Goal: Task Accomplishment & Management: Manage account settings

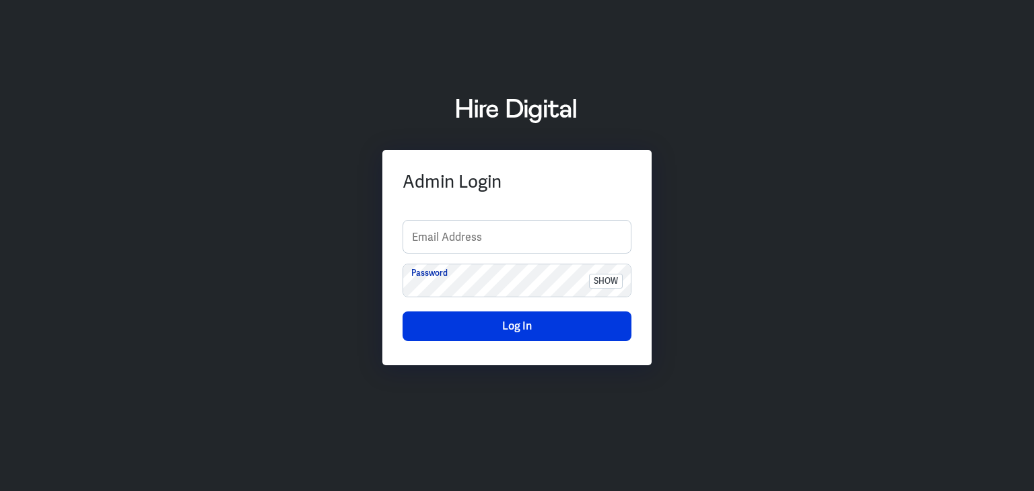
click at [935, 216] on div "Admin Login Email Address Password show Log In" at bounding box center [517, 246] width 1034 height 334
click at [494, 248] on input "text" at bounding box center [517, 237] width 228 height 32
type input "finance-admin"
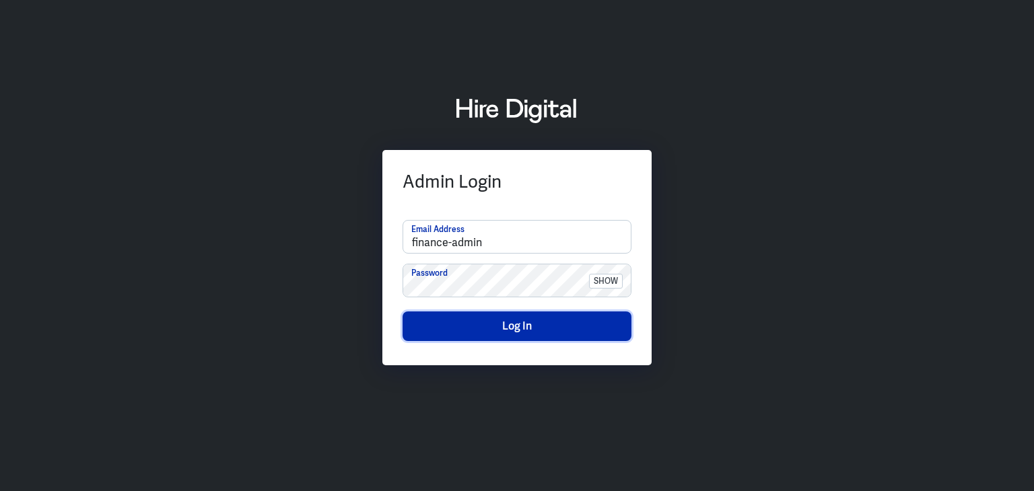
click at [509, 323] on button "Log In" at bounding box center [517, 327] width 229 height 30
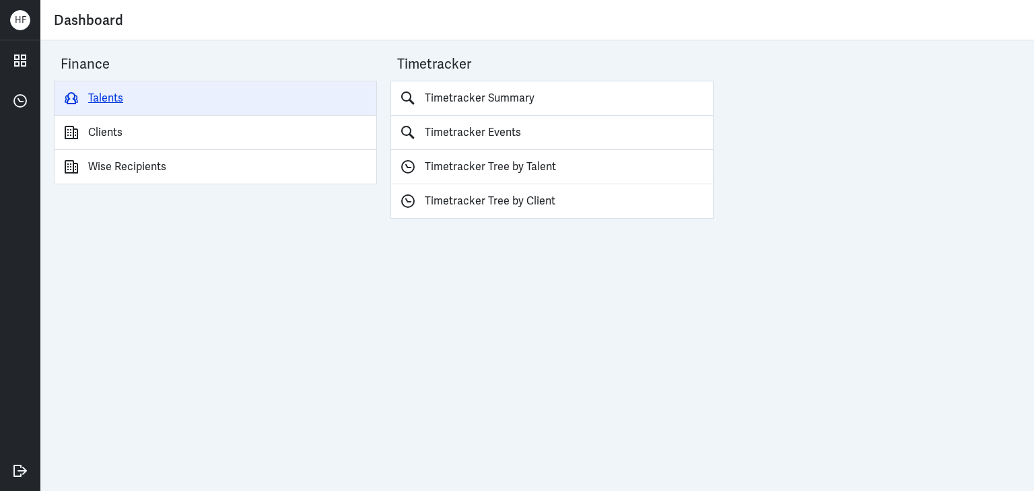
click at [102, 100] on link "Talents" at bounding box center [215, 98] width 323 height 35
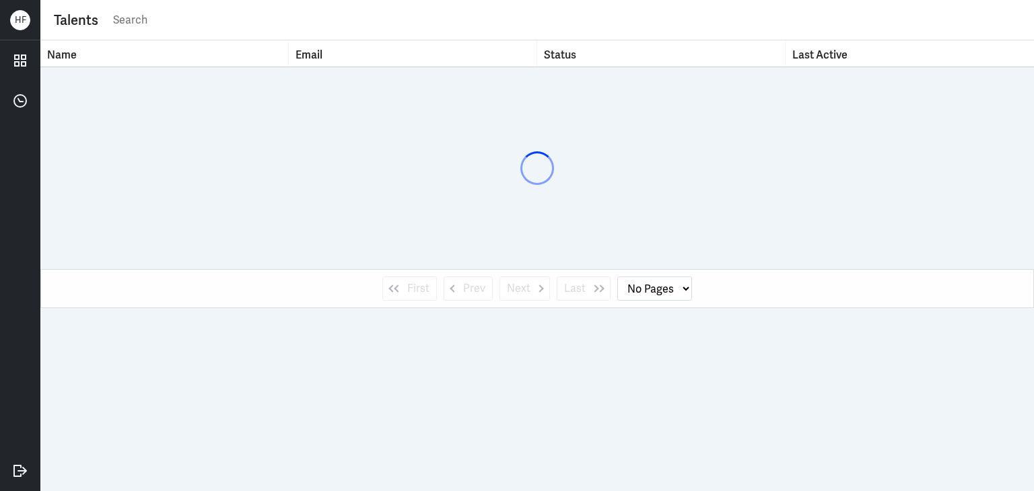
click at [148, 22] on input "text" at bounding box center [566, 20] width 909 height 20
type input "joy"
select select "1"
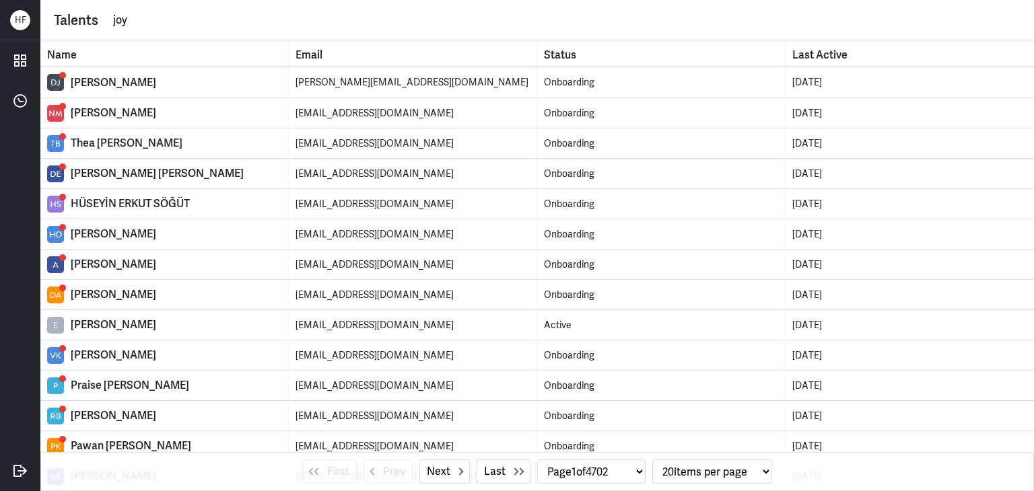
type input "[PERSON_NAME]"
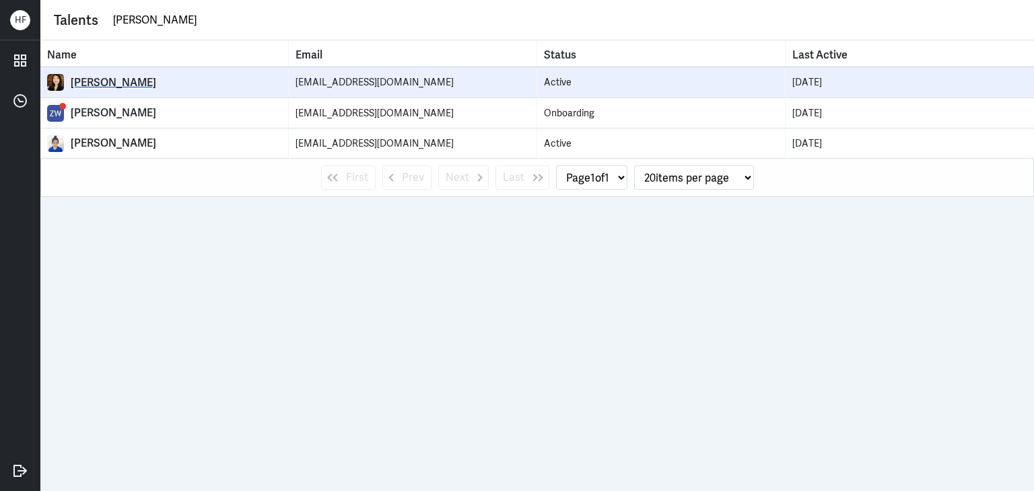
click at [107, 79] on div "[PERSON_NAME]" at bounding box center [176, 82] width 211 height 13
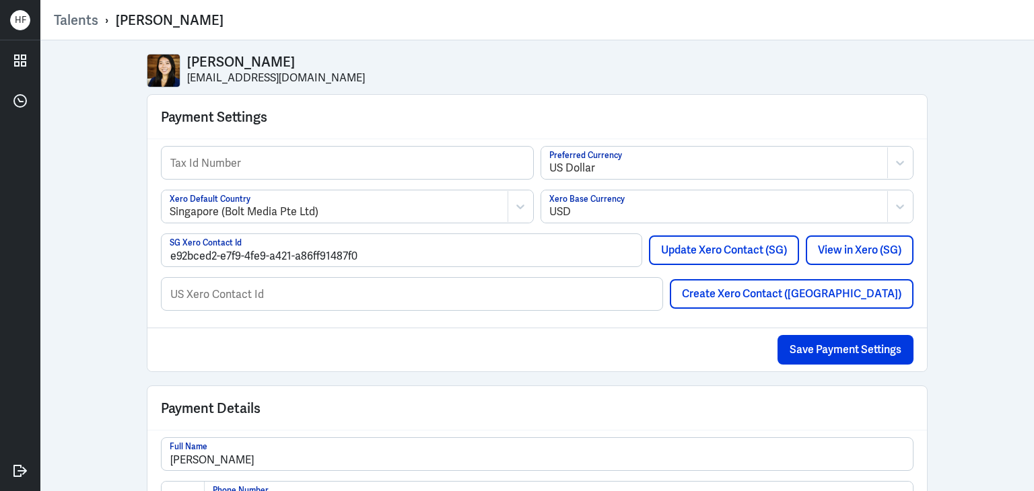
select select "1"
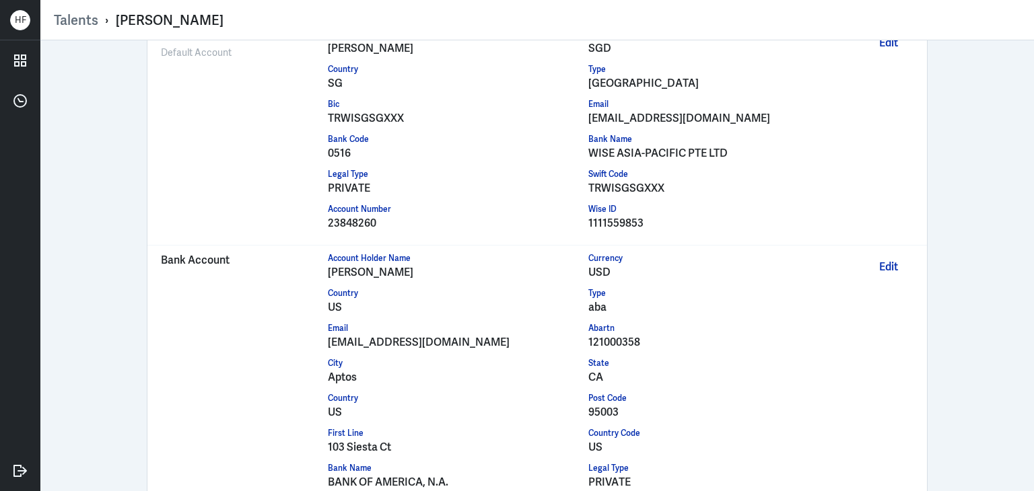
scroll to position [1158, 0]
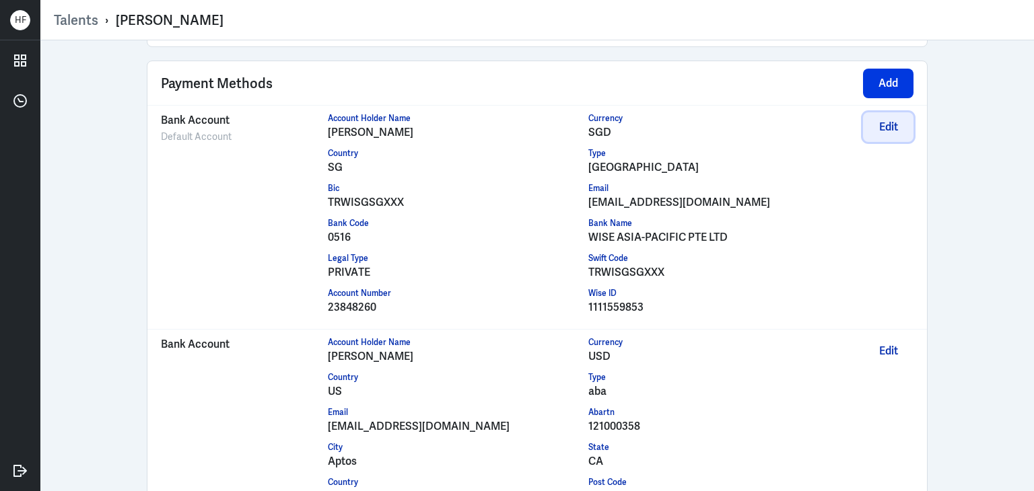
click at [875, 122] on button "Edit" at bounding box center [888, 127] width 50 height 30
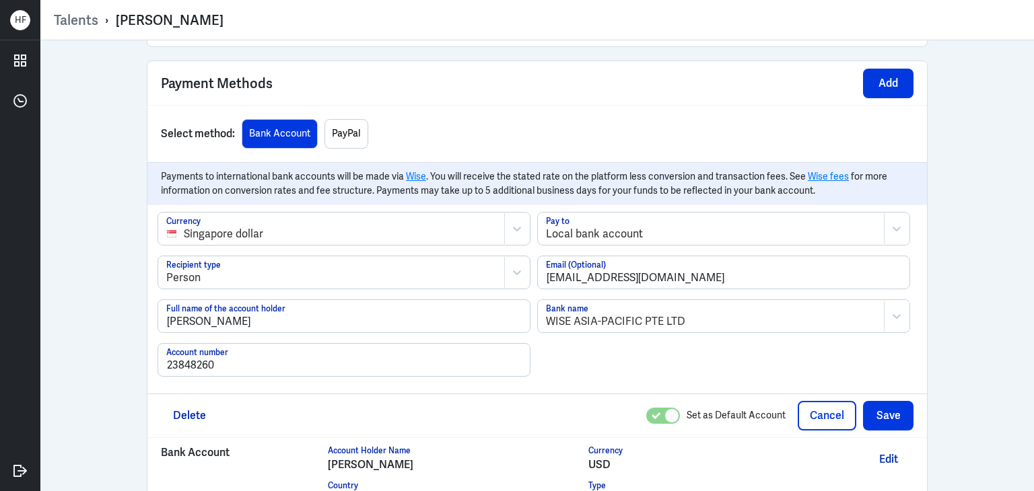
click at [954, 203] on div "[PERSON_NAME] [EMAIL_ADDRESS][DOMAIN_NAME] Payment Settings Tax Id Number US Do…" at bounding box center [537, 265] width 994 height 451
click at [816, 403] on button "Cancel" at bounding box center [827, 416] width 59 height 30
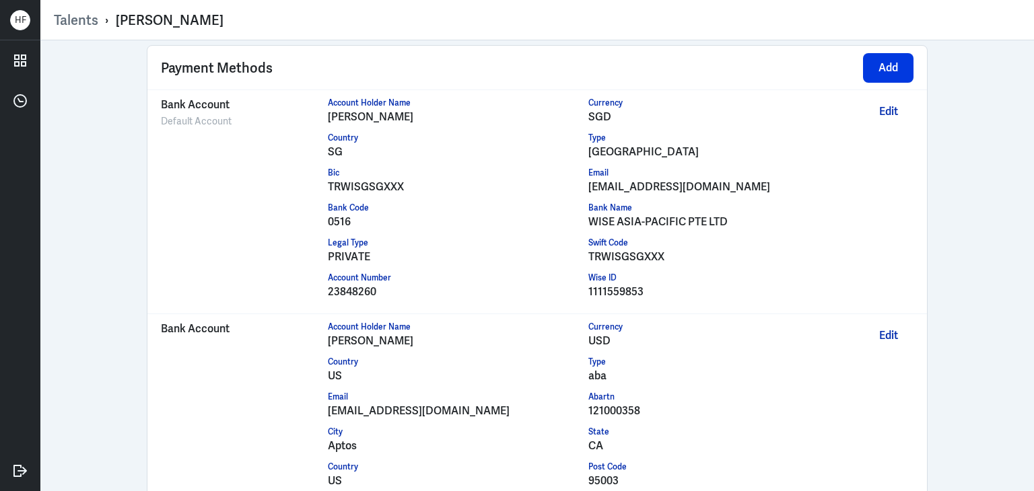
scroll to position [1165, 0]
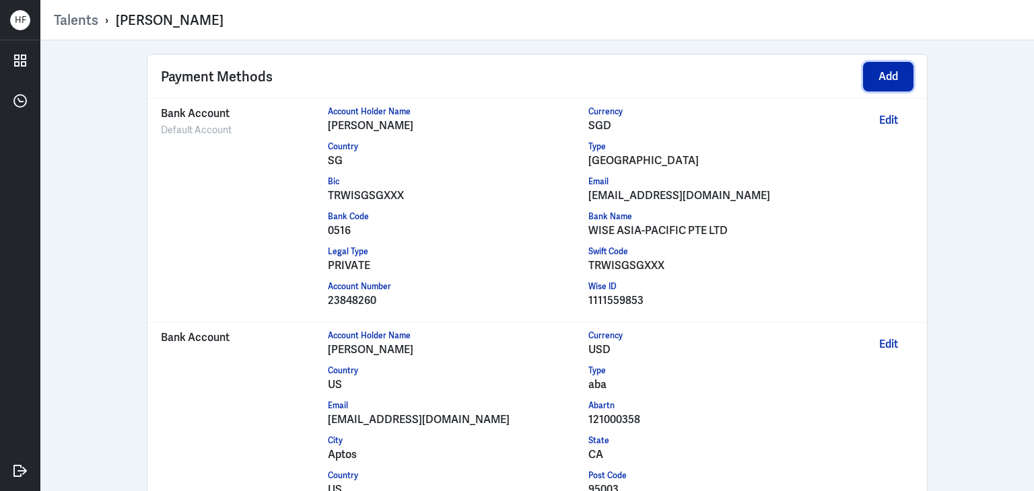
click at [899, 79] on button "Add" at bounding box center [888, 77] width 50 height 30
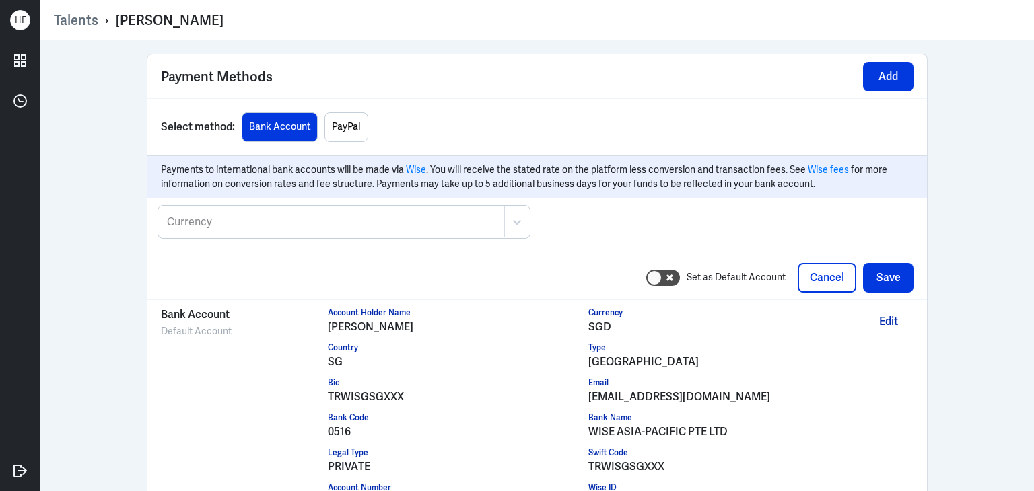
click at [285, 214] on div at bounding box center [332, 222] width 332 height 16
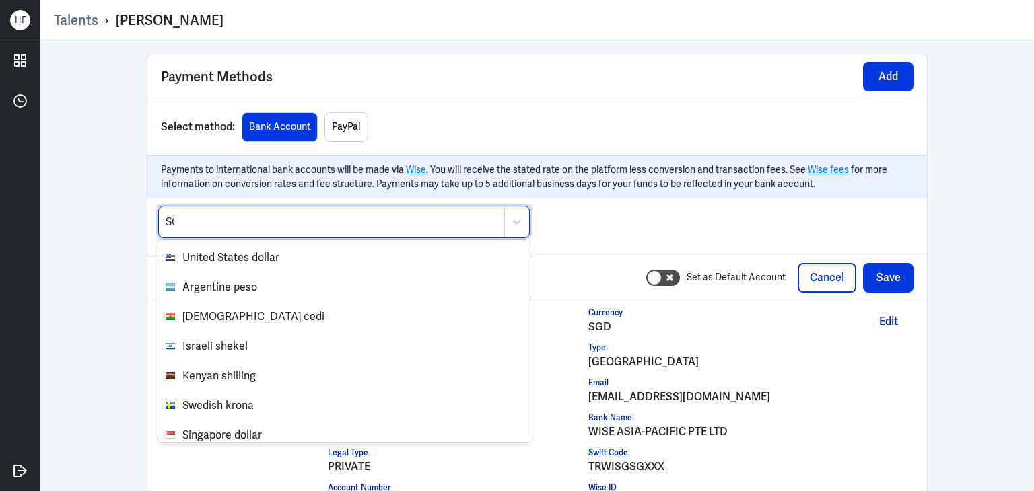
type input "SGD"
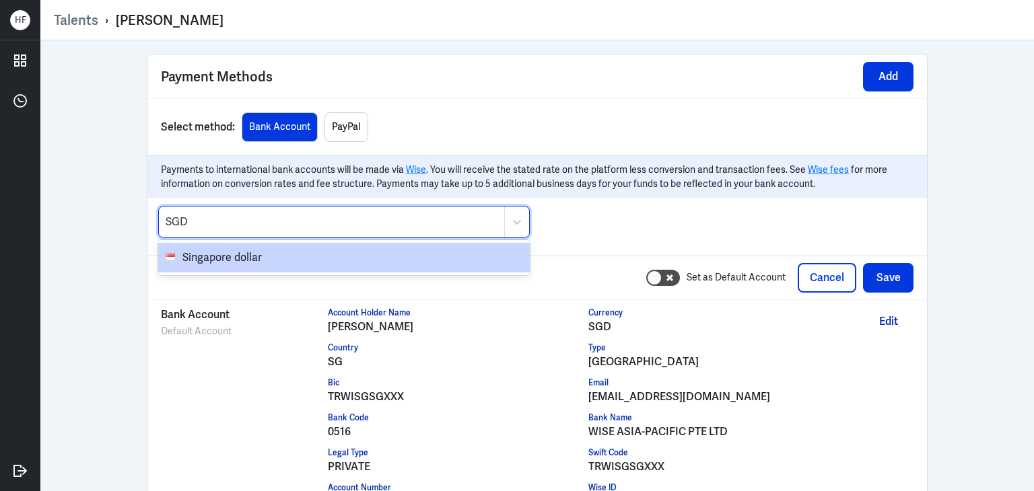
click at [244, 250] on span "Singapore dollar" at bounding box center [352, 258] width 341 height 16
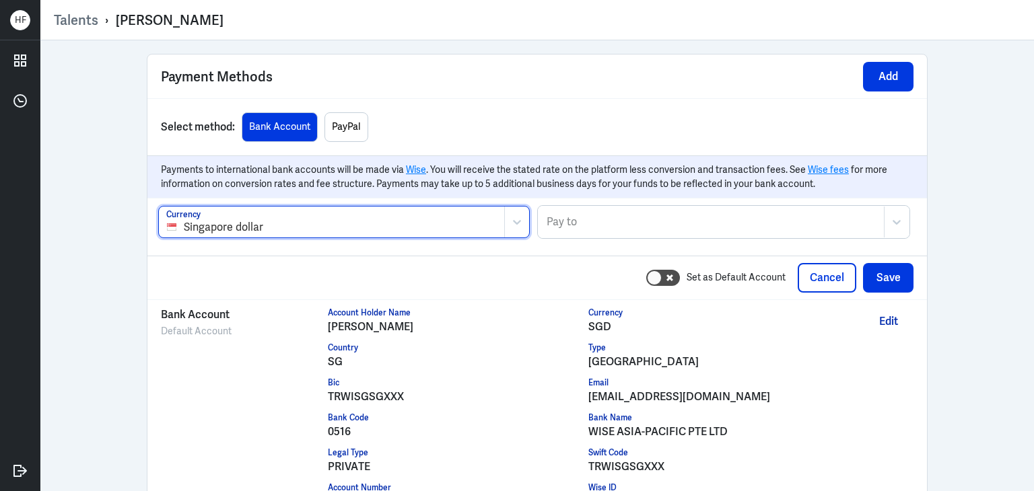
click at [637, 214] on div at bounding box center [711, 222] width 332 height 16
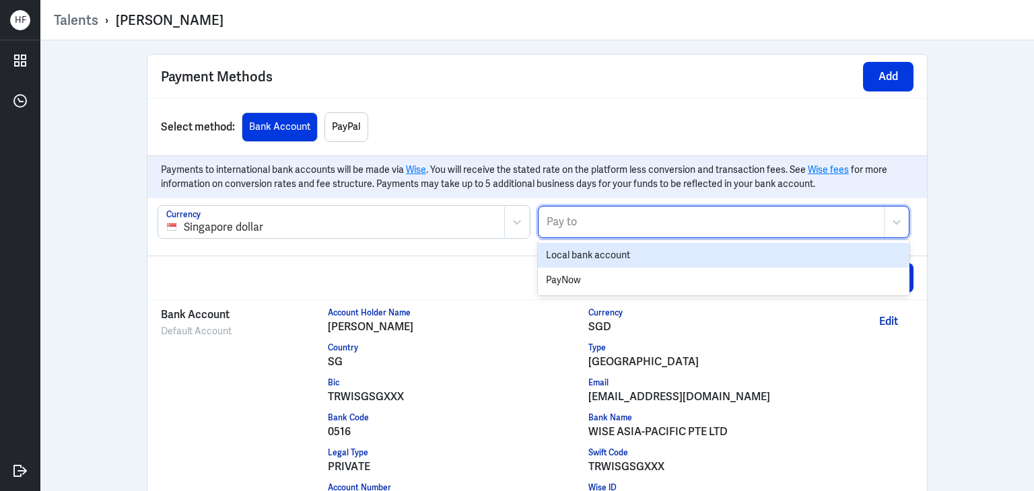
click at [630, 248] on div "Local bank account" at bounding box center [724, 255] width 372 height 25
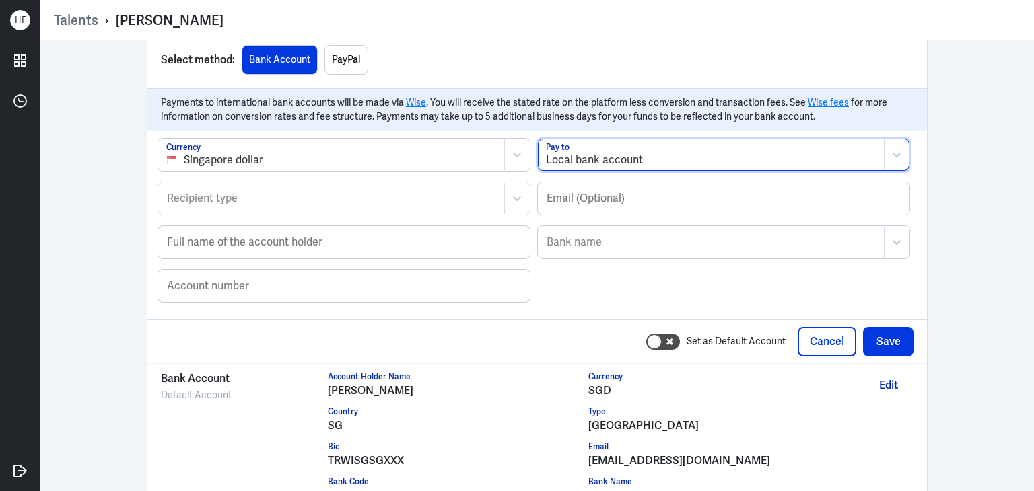
scroll to position [1367, 0]
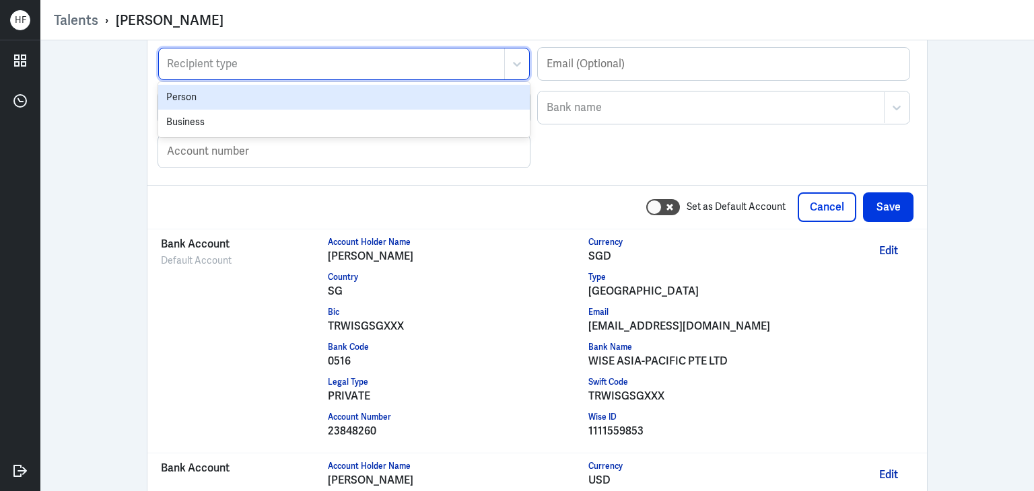
click at [220, 59] on div at bounding box center [332, 64] width 332 height 16
click at [217, 95] on div "Person" at bounding box center [344, 97] width 372 height 25
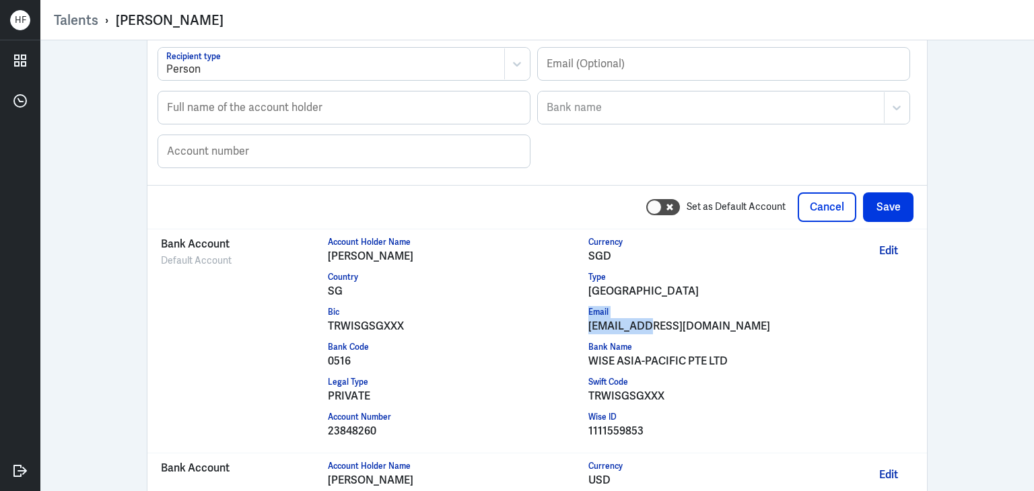
drag, startPoint x: 576, startPoint y: 322, endPoint x: 641, endPoint y: 321, distance: 65.3
click at [641, 321] on div "Account Holder Name [PERSON_NAME] Currency SGD Country SG Type singapore Bic TR…" at bounding box center [589, 341] width 522 height 210
drag, startPoint x: 711, startPoint y: 322, endPoint x: 584, endPoint y: 319, distance: 126.6
click at [588, 319] on div "[EMAIL_ADDRESS][DOMAIN_NAME]" at bounding box center [718, 326] width 261 height 16
copy div "[EMAIL_ADDRESS][DOMAIN_NAME]"
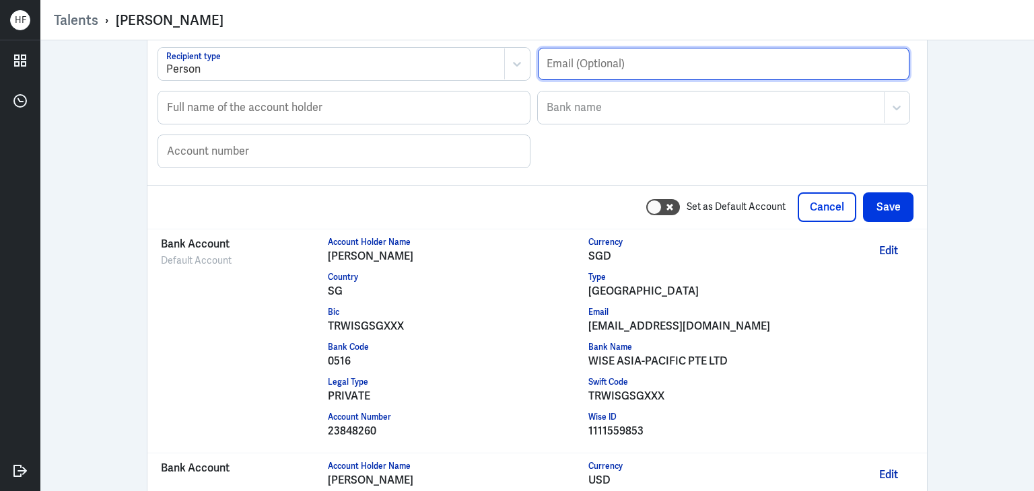
click at [540, 59] on input "text" at bounding box center [724, 64] width 372 height 32
paste input "[EMAIL_ADDRESS][DOMAIN_NAME]"
type input "[EMAIL_ADDRESS][DOMAIN_NAME]"
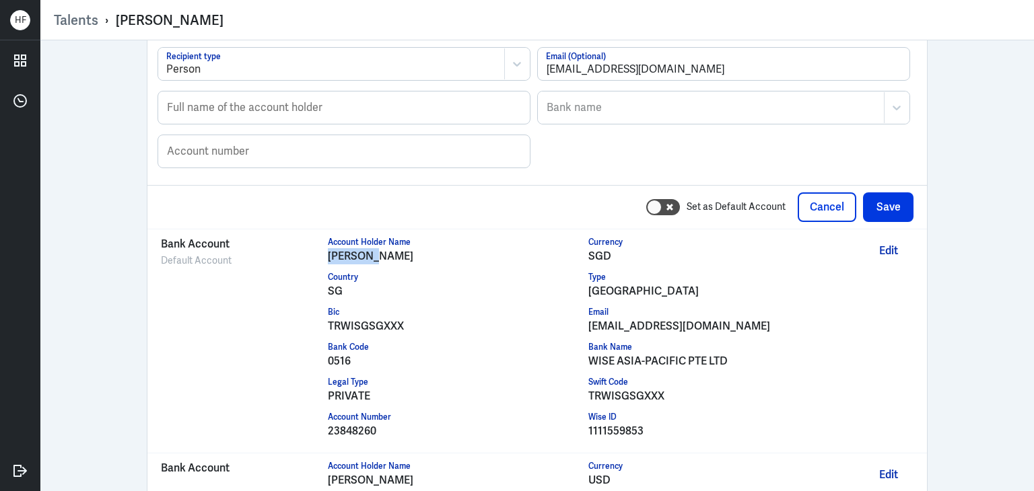
drag, startPoint x: 322, startPoint y: 251, endPoint x: 367, endPoint y: 251, distance: 45.1
click at [367, 251] on div "[PERSON_NAME]" at bounding box center [458, 256] width 261 height 16
copy div "[PERSON_NAME]"
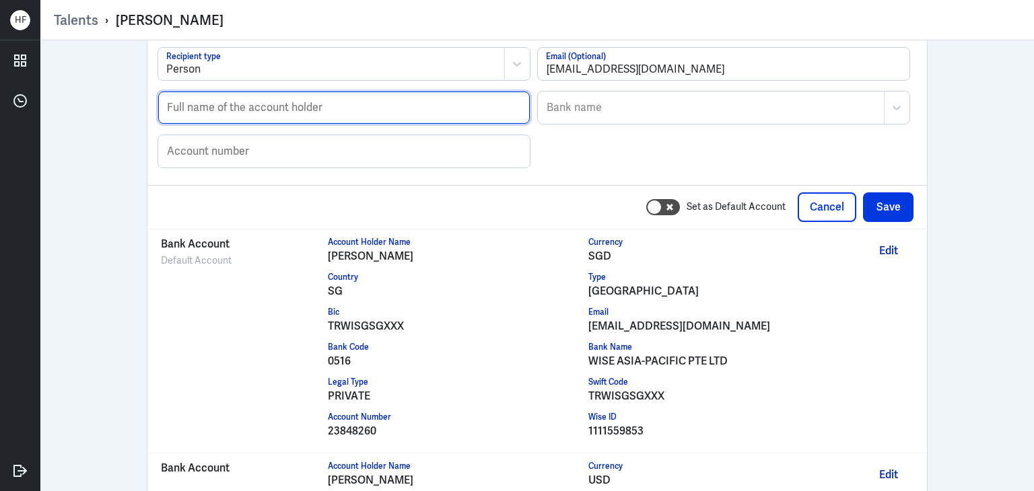
click at [159, 96] on input "text" at bounding box center [344, 108] width 372 height 32
paste input "[PERSON_NAME]"
click at [160, 112] on input "[PERSON_NAME]" at bounding box center [344, 108] width 372 height 32
type input "[PERSON_NAME]"
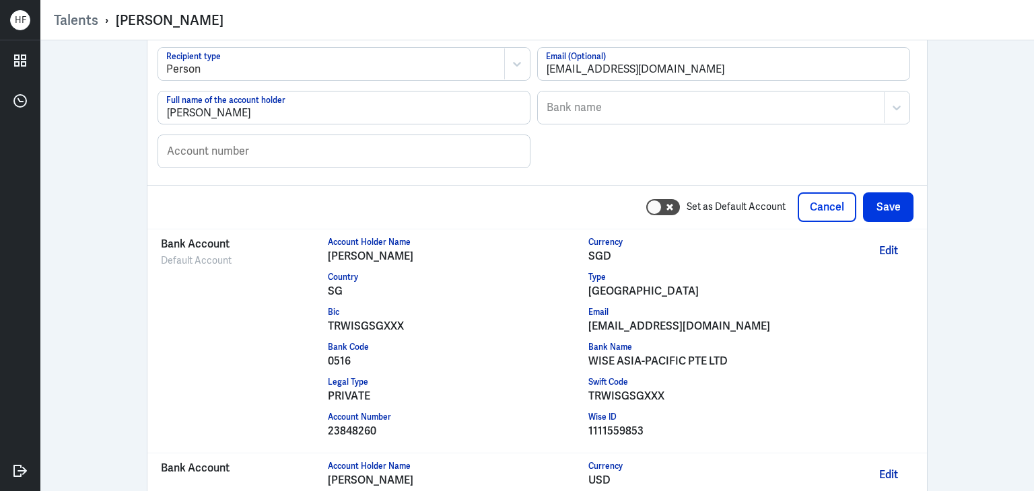
drag, startPoint x: 583, startPoint y: 351, endPoint x: 730, endPoint y: 339, distance: 147.2
click at [732, 353] on div "WISE ASIA-PACIFIC PTE LTD" at bounding box center [718, 361] width 261 height 16
copy div "WISE ASIA-PACIFIC PTE LTD"
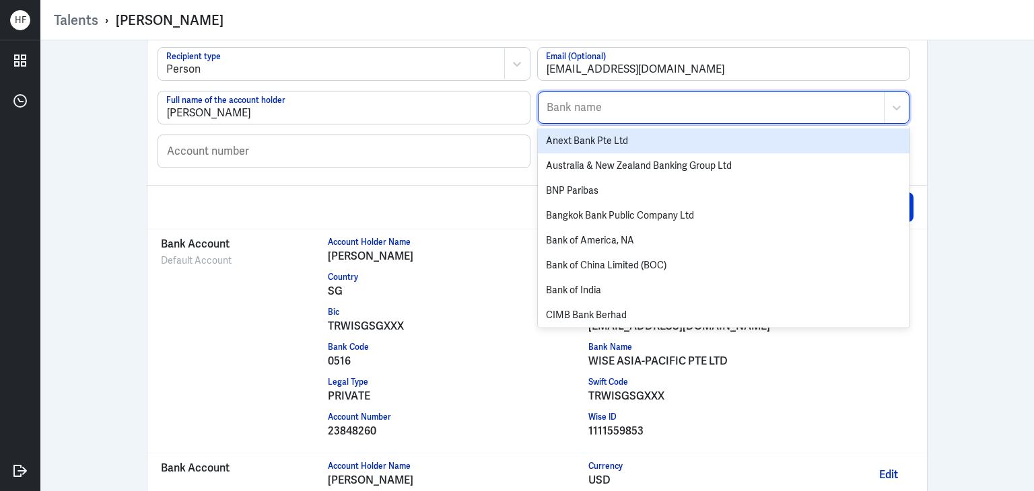
click at [575, 111] on div "Bank name" at bounding box center [711, 107] width 345 height 31
paste input "WISE ASIA-PACIFIC PTE LTD"
type input "WISE ASIA-PACIFIC PTE LTD"
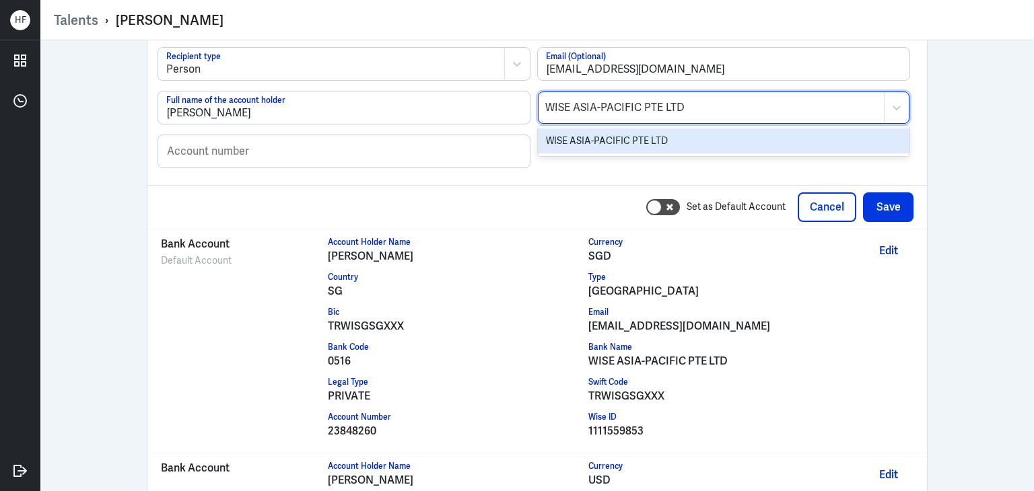
click at [584, 135] on div "WISE ASIA-PACIFIC PTE LTD" at bounding box center [724, 141] width 372 height 25
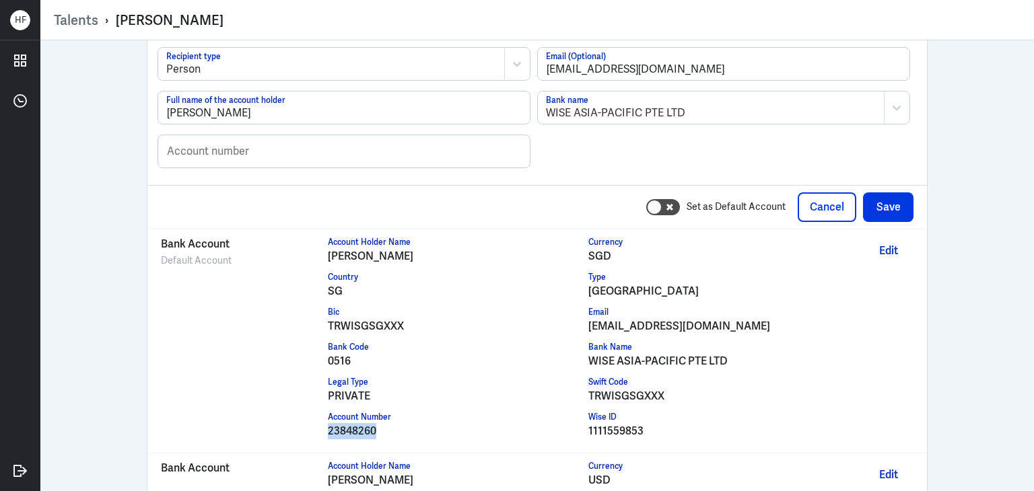
drag, startPoint x: 320, startPoint y: 429, endPoint x: 376, endPoint y: 432, distance: 55.3
click at [376, 432] on div "Bank Account Default Account Account Holder Name [PERSON_NAME] Currency SGD Cou…" at bounding box center [537, 341] width 753 height 210
copy div "23848260"
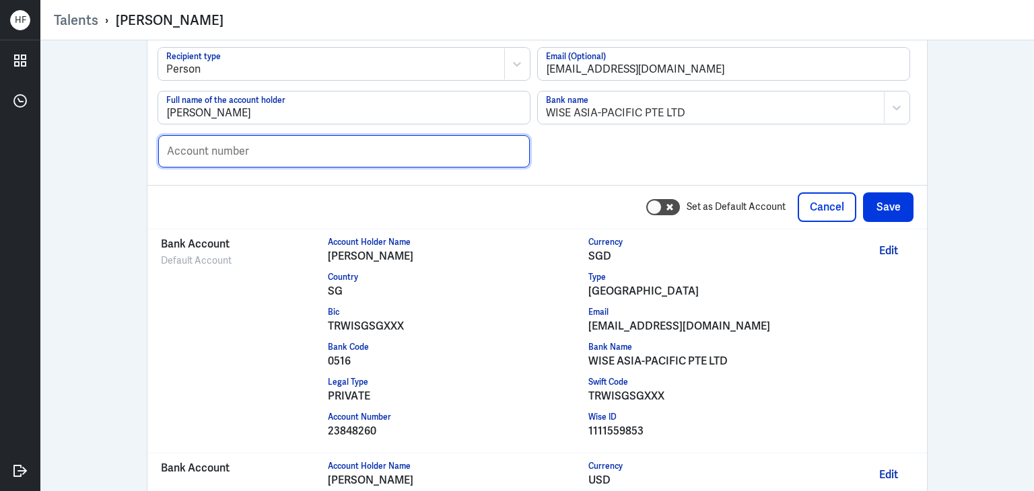
click at [164, 151] on input "text" at bounding box center [344, 151] width 372 height 32
paste input "23848260"
drag, startPoint x: 158, startPoint y: 153, endPoint x: 166, endPoint y: 156, distance: 9.2
click at [158, 152] on input "23848260" at bounding box center [344, 151] width 372 height 32
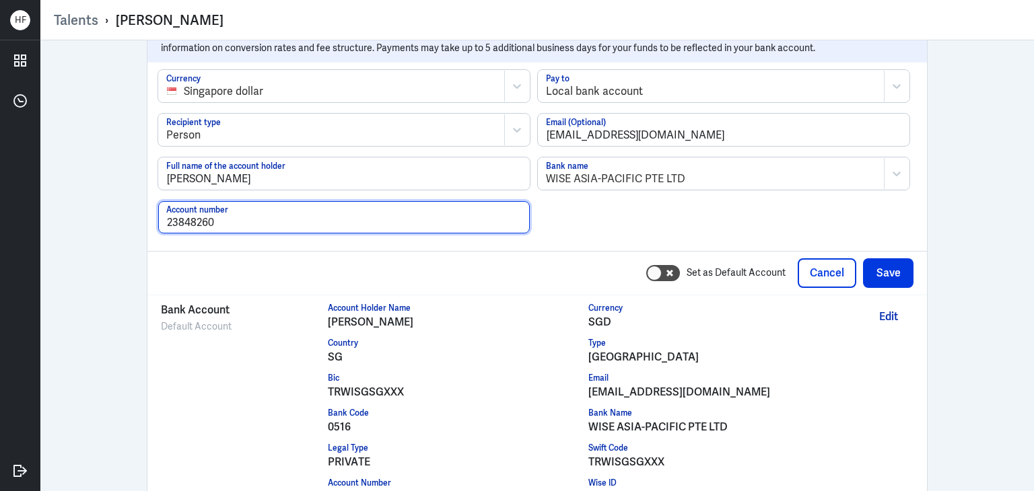
scroll to position [1299, 0]
type input "23848260"
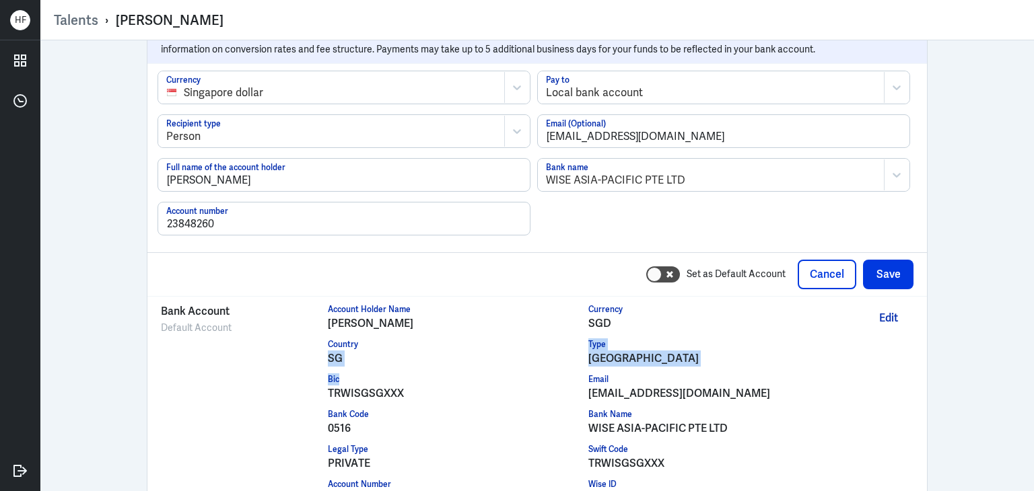
drag, startPoint x: 487, startPoint y: 370, endPoint x: 495, endPoint y: 340, distance: 31.4
click at [493, 340] on div "Account Holder Name [PERSON_NAME] Currency SGD Country SG Type singapore Bic TR…" at bounding box center [589, 409] width 522 height 210
click at [840, 351] on div "[GEOGRAPHIC_DATA]" at bounding box center [718, 359] width 261 height 16
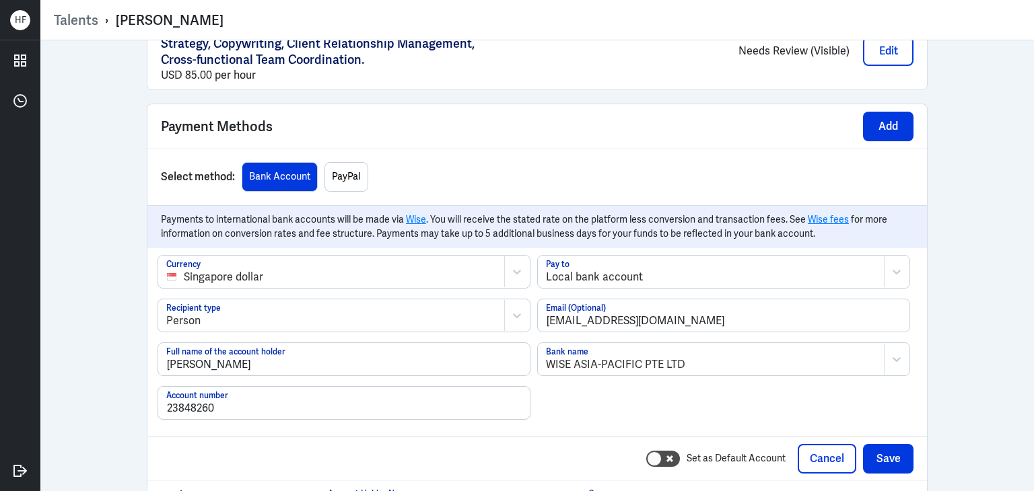
scroll to position [1072, 0]
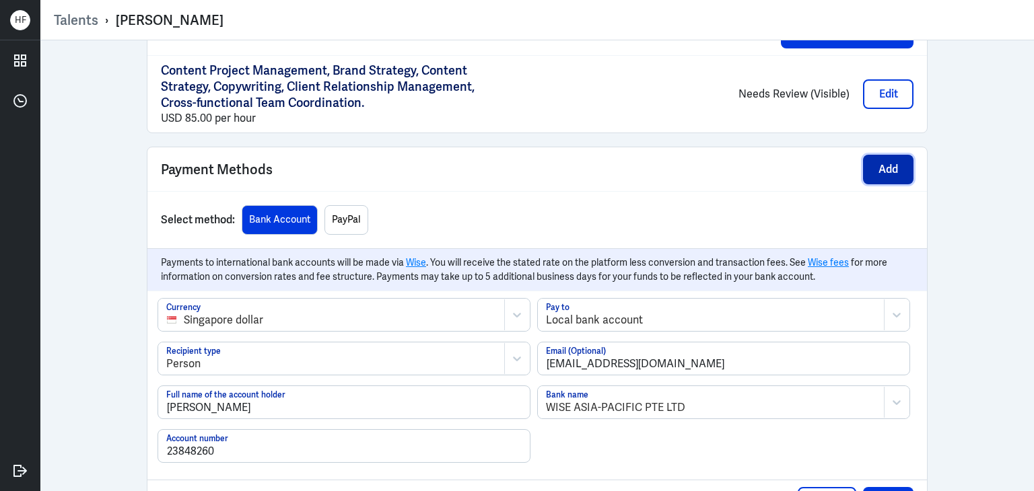
click at [880, 167] on button "Add" at bounding box center [888, 170] width 50 height 30
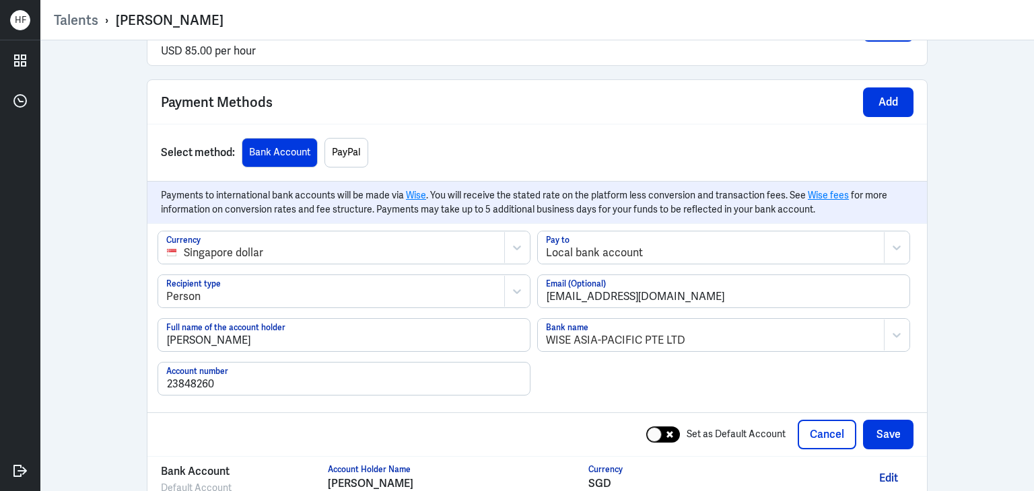
click at [666, 432] on icon at bounding box center [669, 435] width 7 height 7
checkbox input "true"
click at [884, 432] on button "Save" at bounding box center [888, 435] width 50 height 30
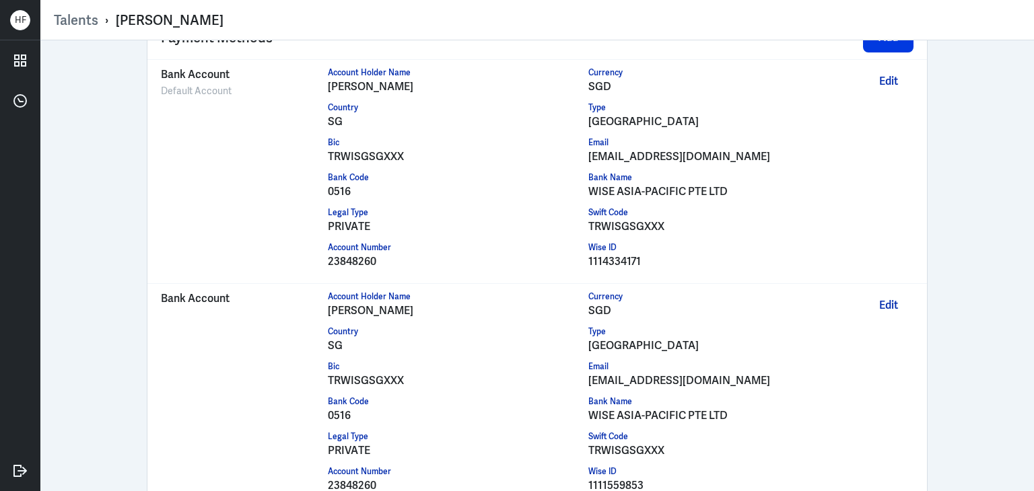
scroll to position [1206, 0]
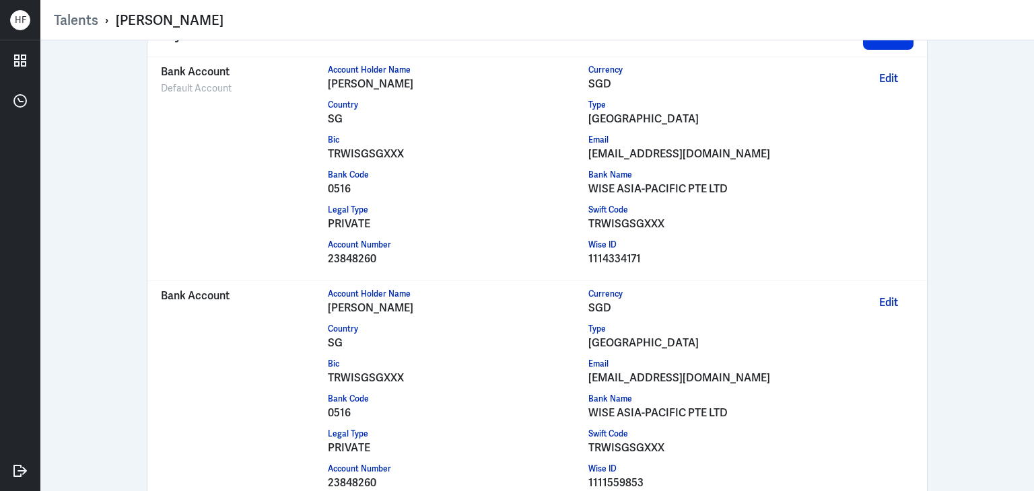
click at [959, 251] on div "[PERSON_NAME] [EMAIL_ADDRESS][DOMAIN_NAME] Payment Settings Tax Id Number US Do…" at bounding box center [537, 265] width 994 height 451
